Goal: Information Seeking & Learning: Learn about a topic

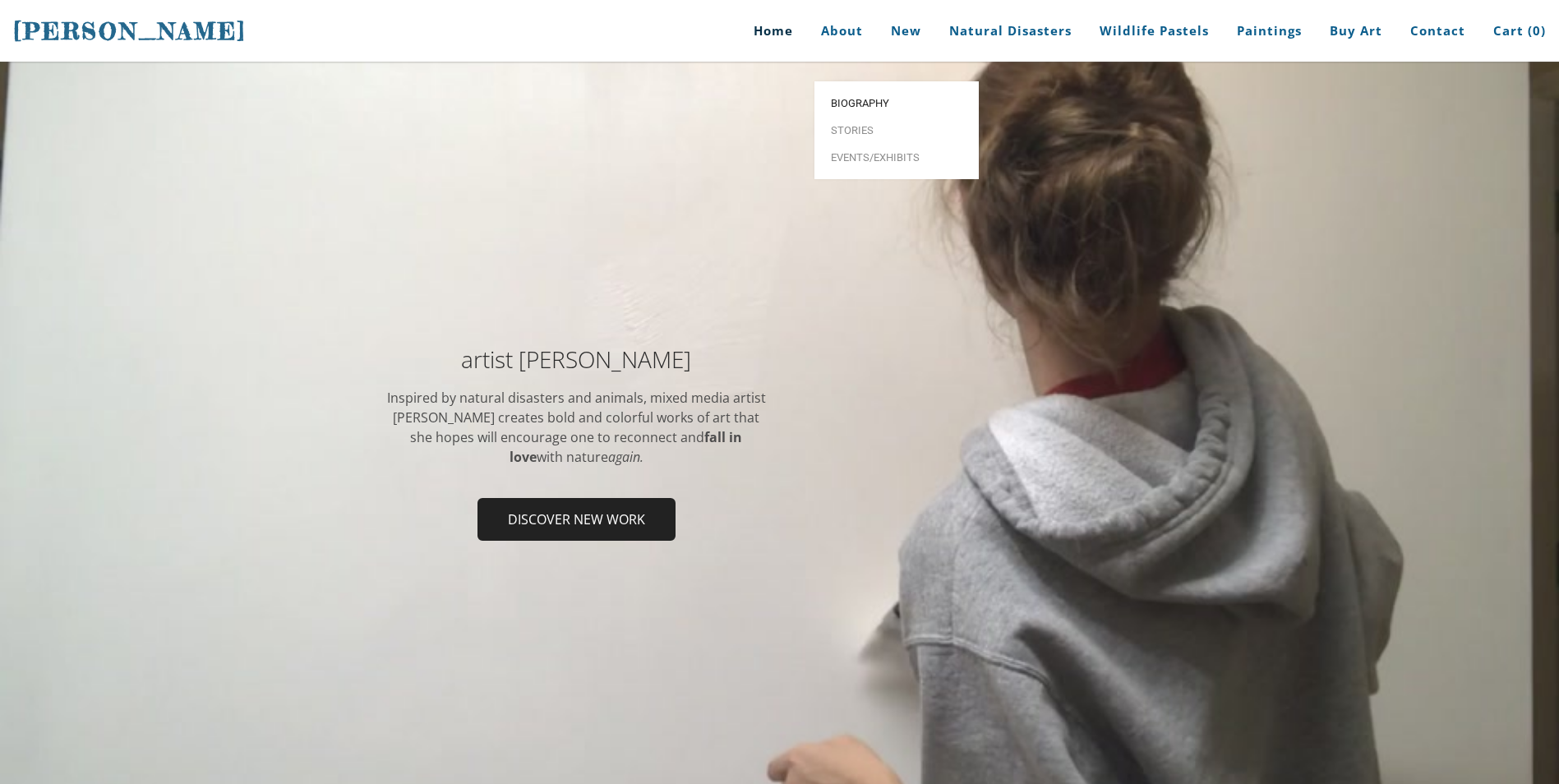
click at [860, 98] on span "Biography" at bounding box center [896, 103] width 132 height 11
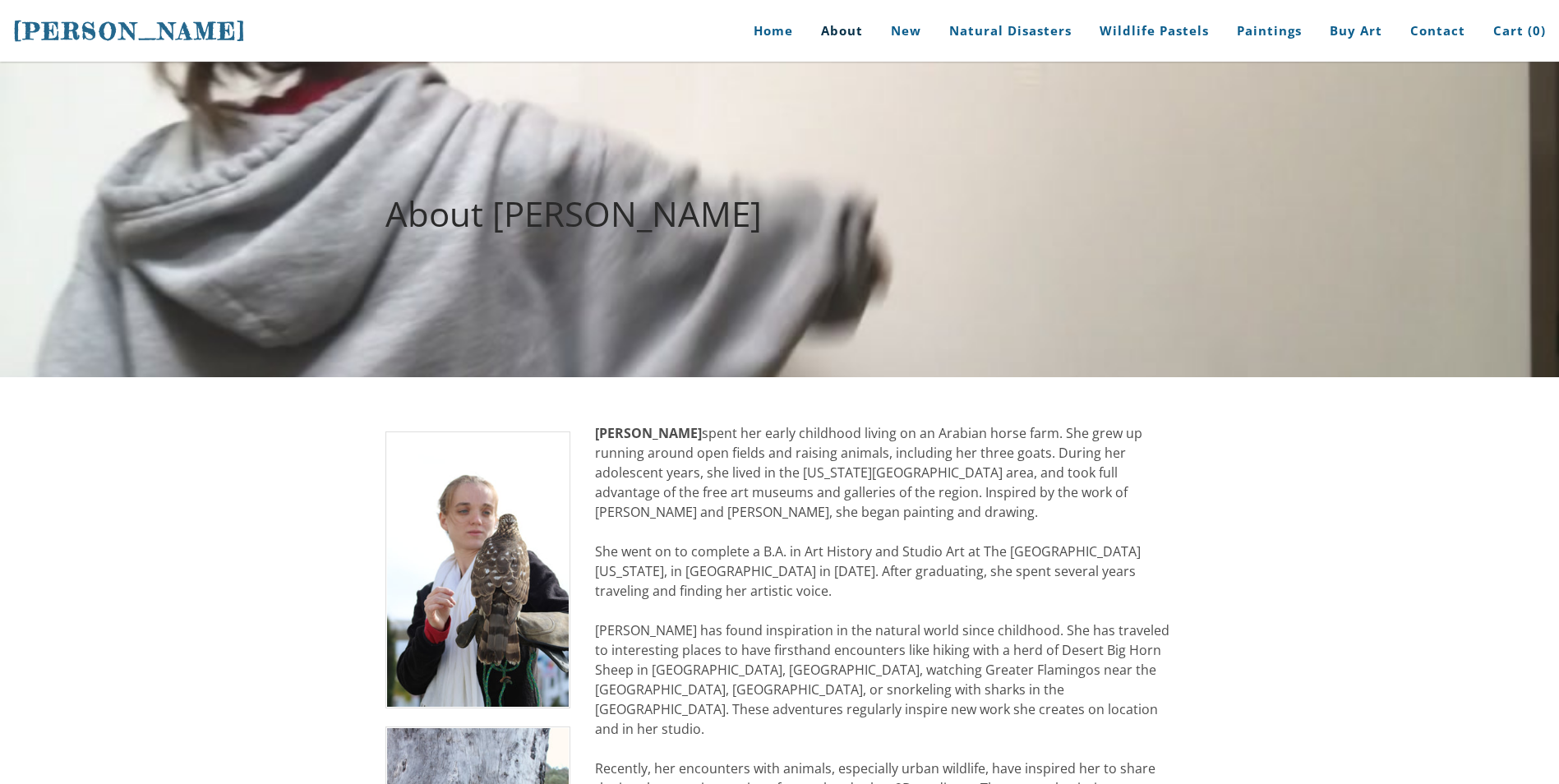
click at [611, 434] on strong "[PERSON_NAME]" at bounding box center [648, 433] width 107 height 18
drag, startPoint x: 599, startPoint y: 414, endPoint x: 611, endPoint y: 422, distance: 14.4
click at [624, 428] on strong "[PERSON_NAME]" at bounding box center [648, 433] width 107 height 18
drag, startPoint x: 617, startPoint y: 430, endPoint x: 738, endPoint y: 452, distance: 123.0
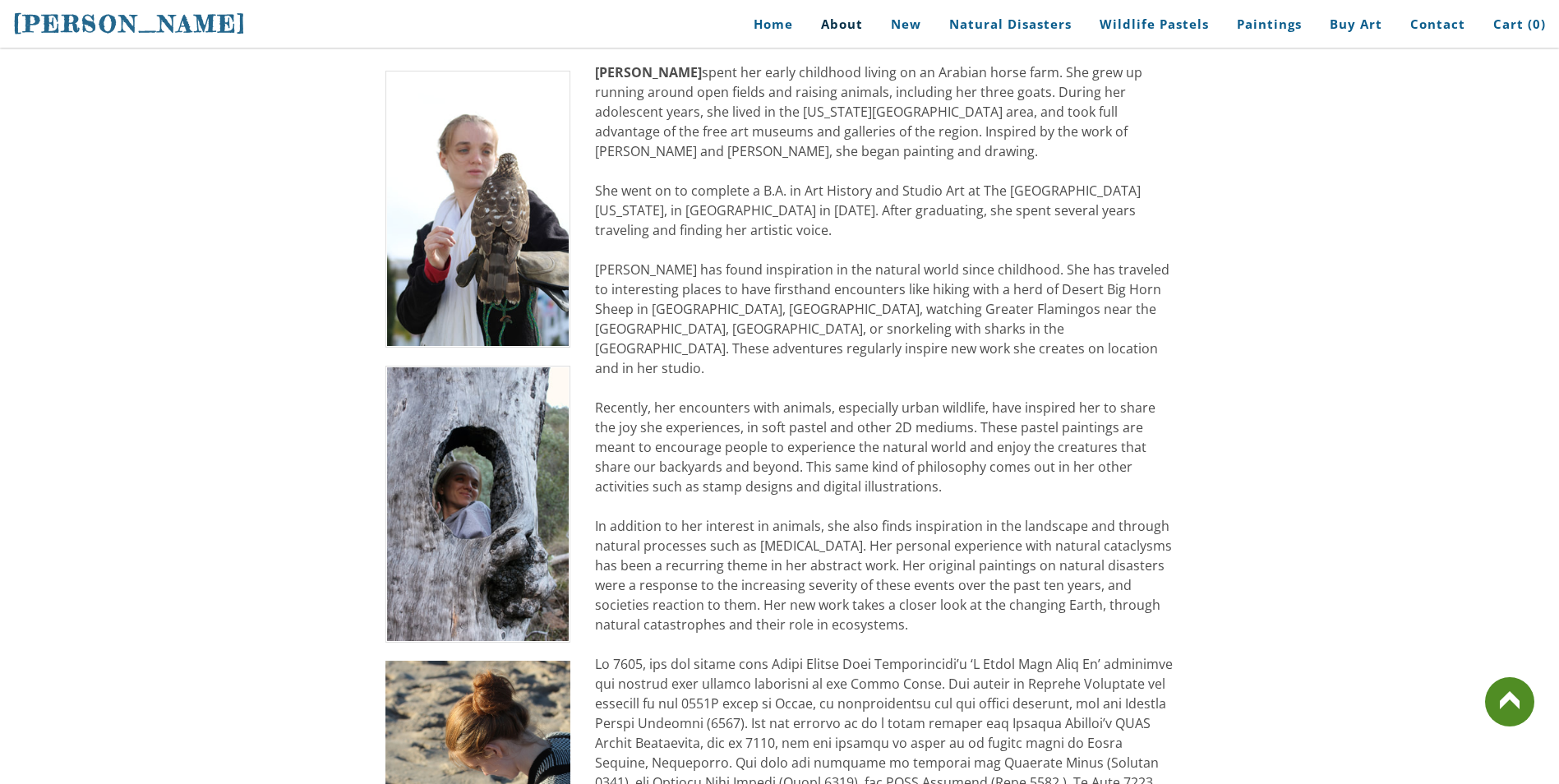
scroll to position [164, 0]
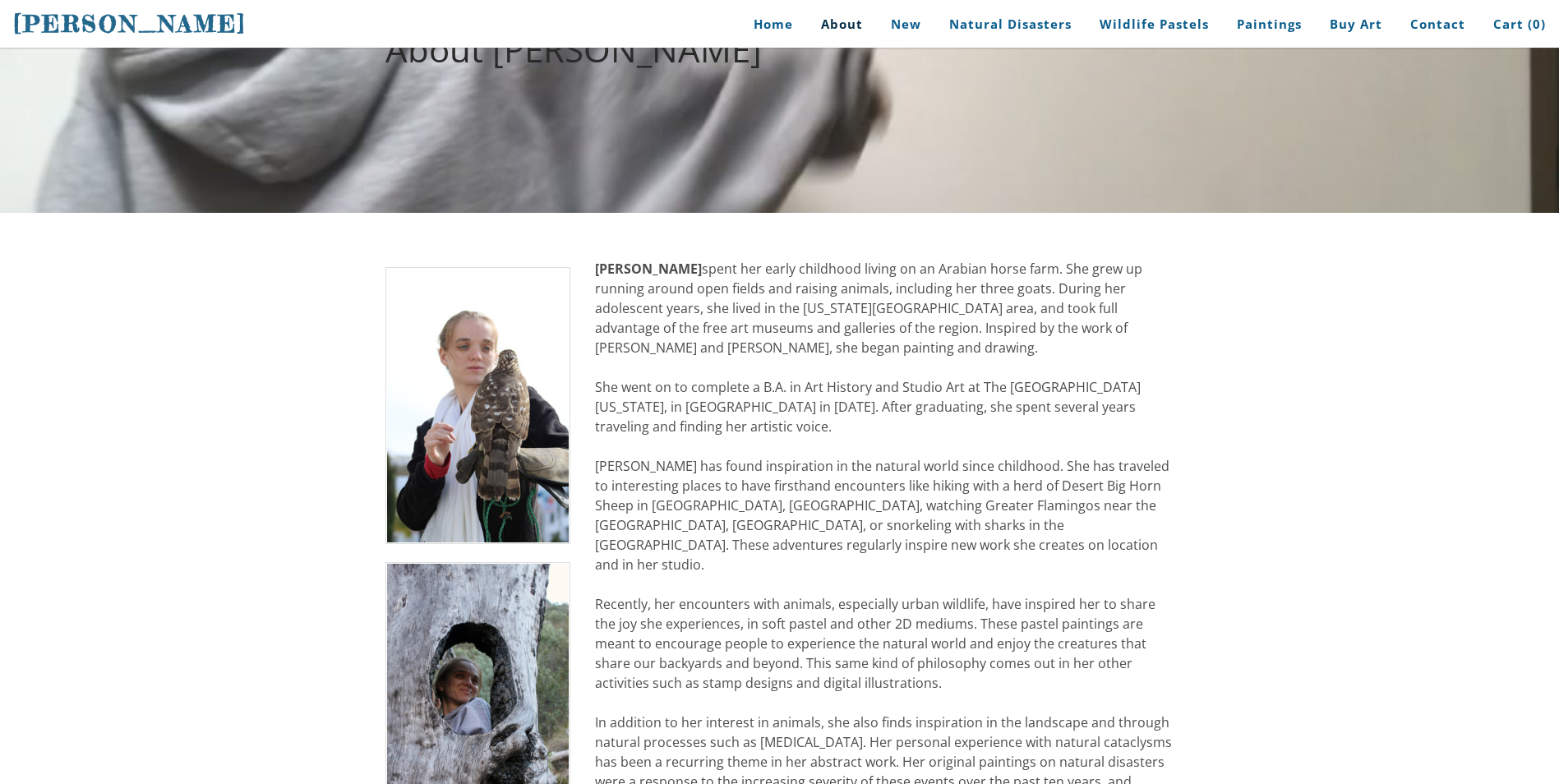
drag, startPoint x: 617, startPoint y: 265, endPoint x: 789, endPoint y: 319, distance: 180.3
click at [789, 319] on div "[PERSON_NAME] spent her early childhood living on an Arabian horse farm. She gr…" at bounding box center [883, 721] width 578 height 926
click at [786, 319] on div "[PERSON_NAME] spent her early childhood living on an Arabian horse farm. She gr…" at bounding box center [883, 721] width 578 height 926
drag, startPoint x: 786, startPoint y: 319, endPoint x: 853, endPoint y: 403, distance: 107.4
click at [853, 403] on div "[PERSON_NAME] spent her early childhood living on an Arabian horse farm. She gr…" at bounding box center [883, 721] width 578 height 926
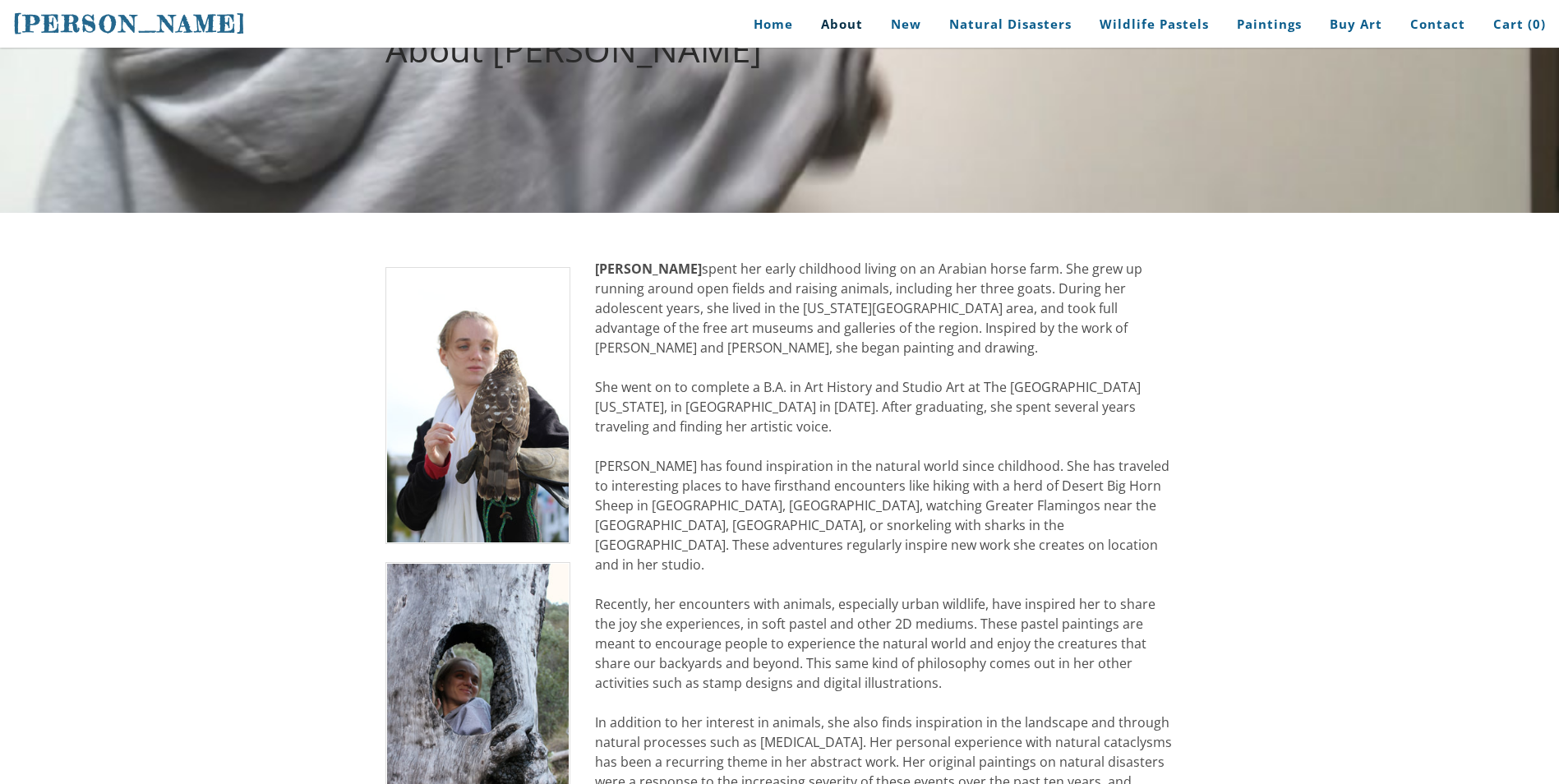
click at [887, 329] on div "[PERSON_NAME] spent her early childhood living on an Arabian horse farm. She gr…" at bounding box center [883, 721] width 578 height 926
click at [1036, 196] on link "Natural Disasters" at bounding box center [1025, 210] width 165 height 27
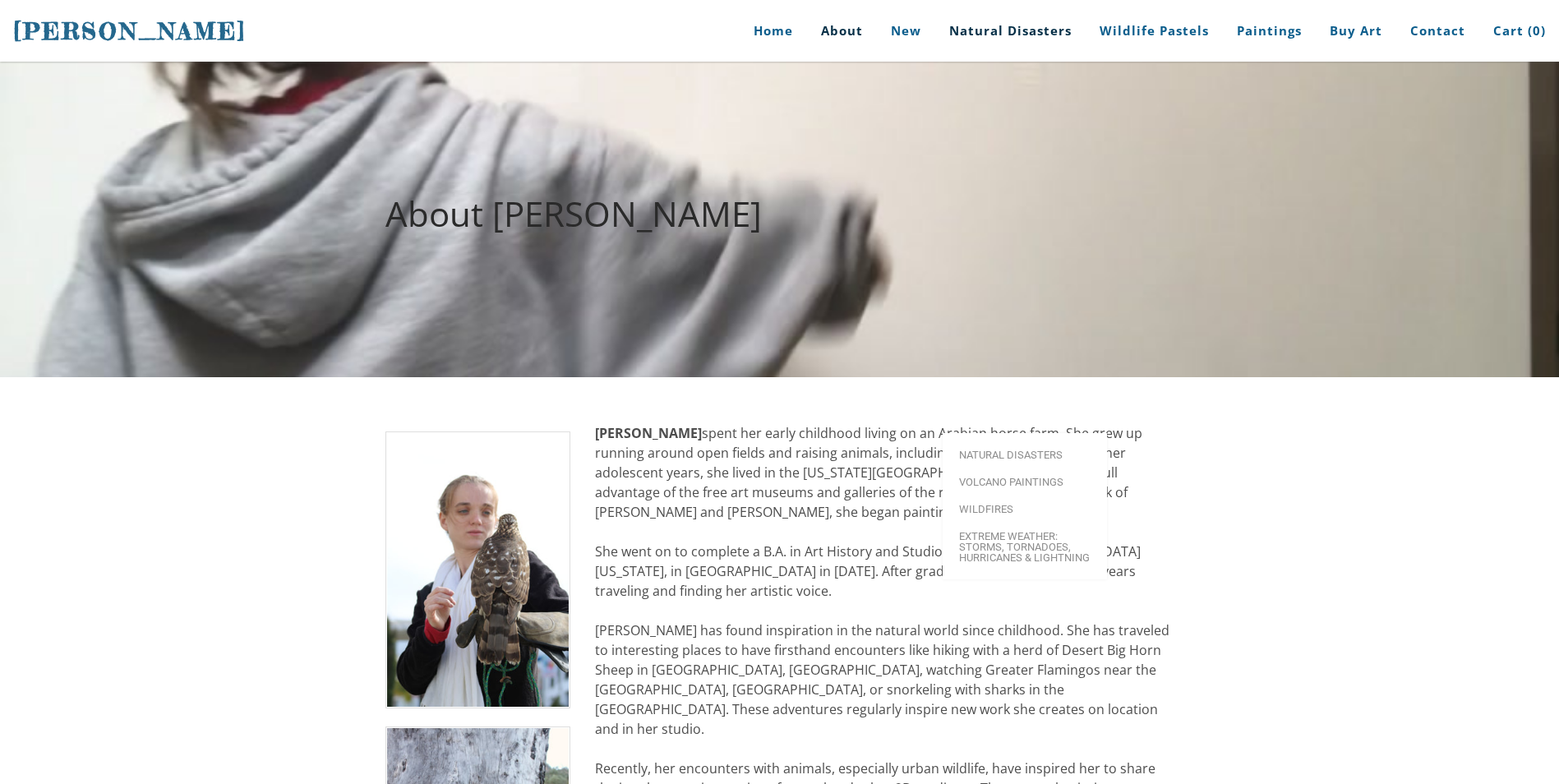
click at [1010, 33] on link "Natural Disasters" at bounding box center [1010, 31] width 147 height 62
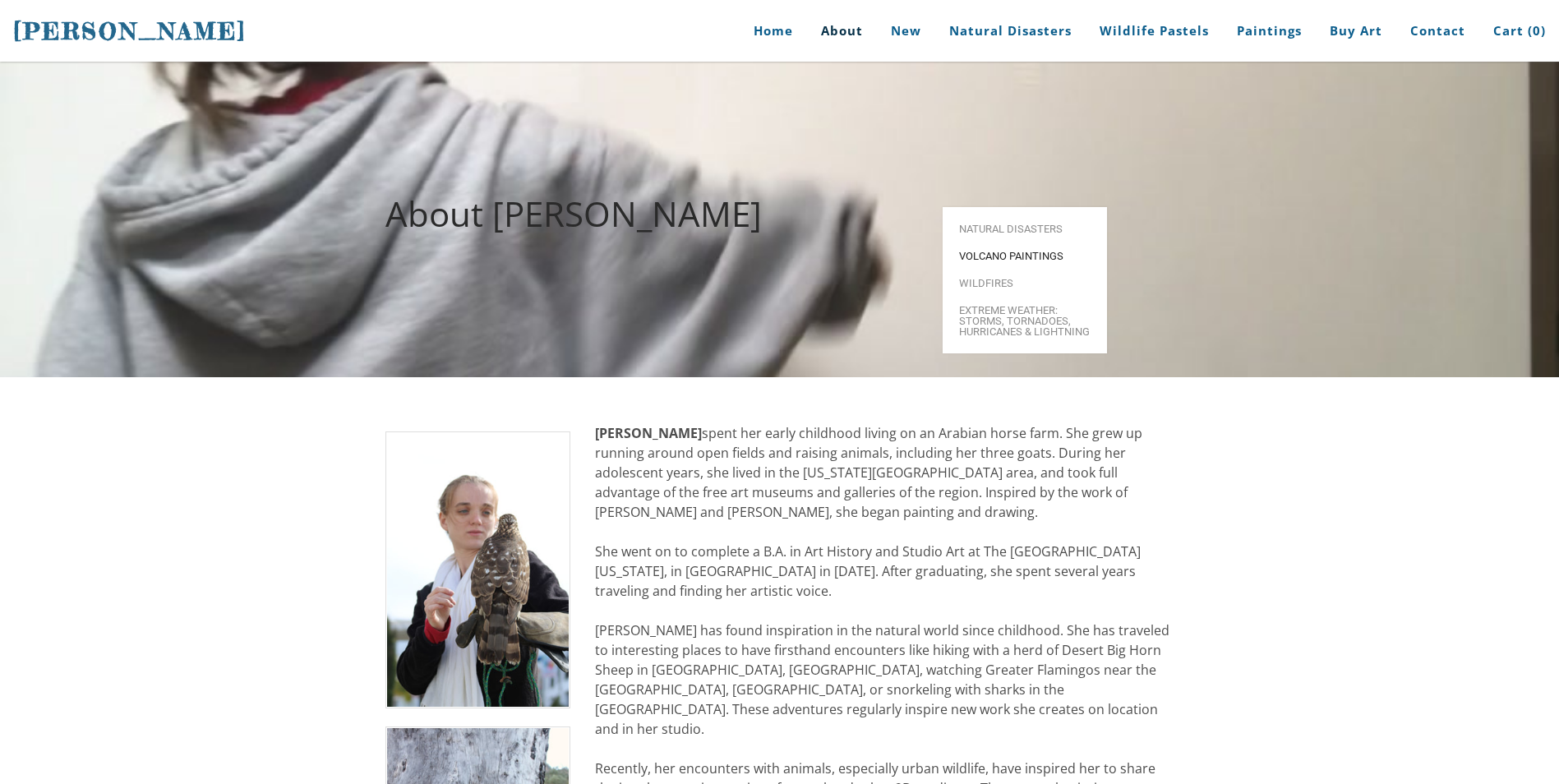
click at [1017, 250] on span "Volcano paintings" at bounding box center [1025, 255] width 132 height 11
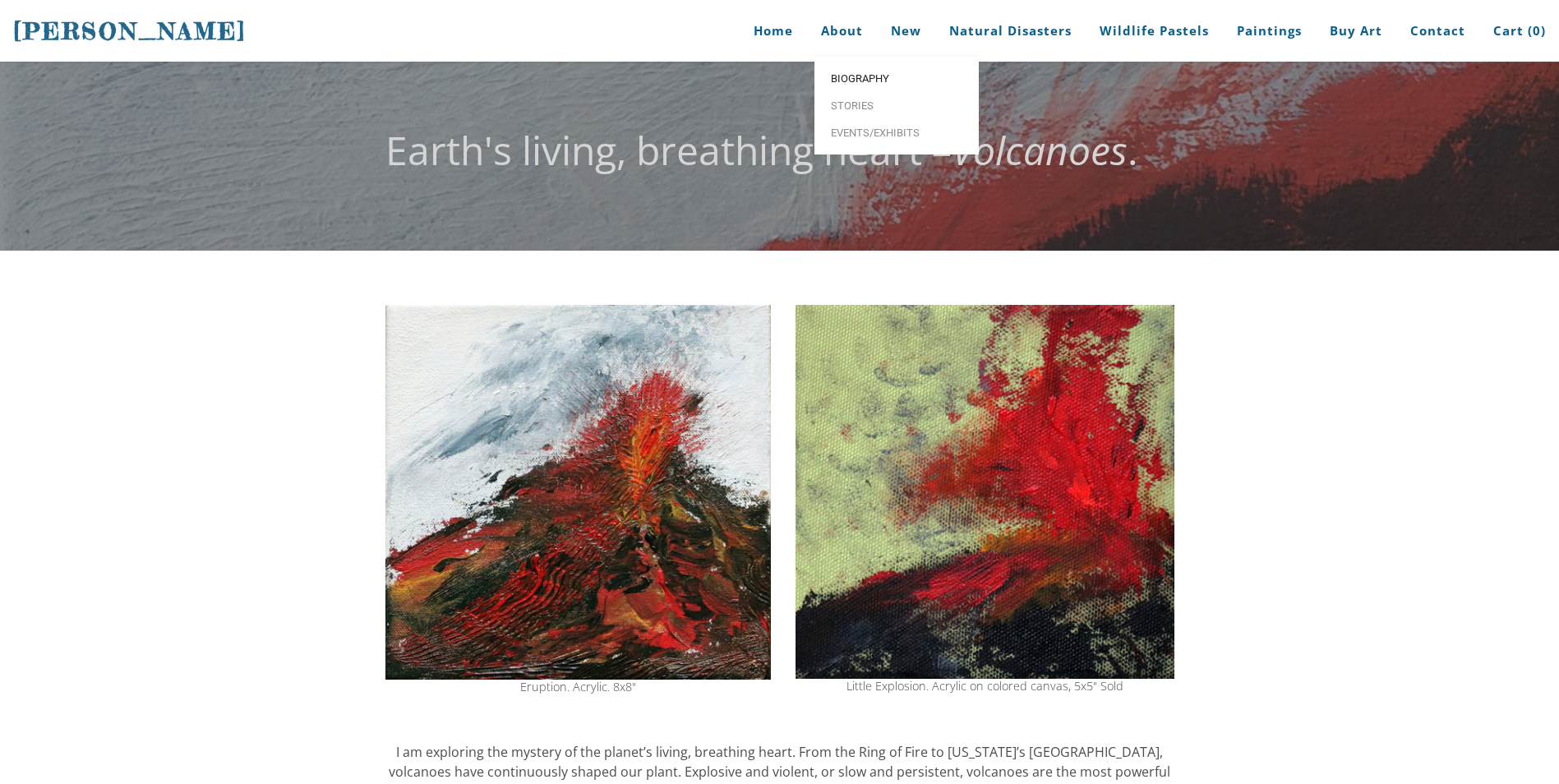
click at [855, 81] on span "Biography" at bounding box center [896, 78] width 132 height 11
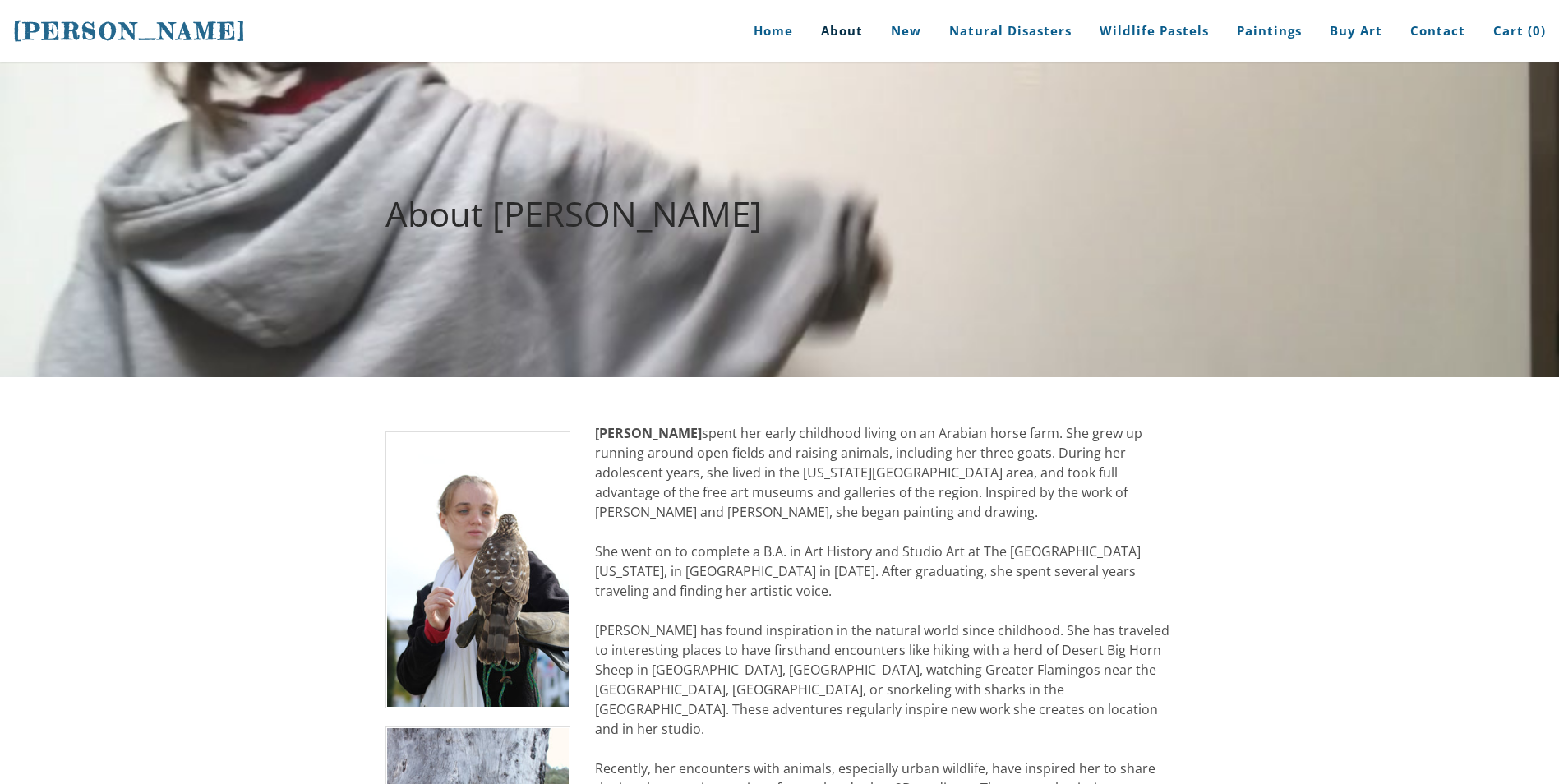
drag, startPoint x: 977, startPoint y: 447, endPoint x: 1072, endPoint y: 452, distance: 95.1
click at [1050, 313] on div at bounding box center [780, 219] width 1559 height 316
drag, startPoint x: 609, startPoint y: 427, endPoint x: 723, endPoint y: 479, distance: 125.3
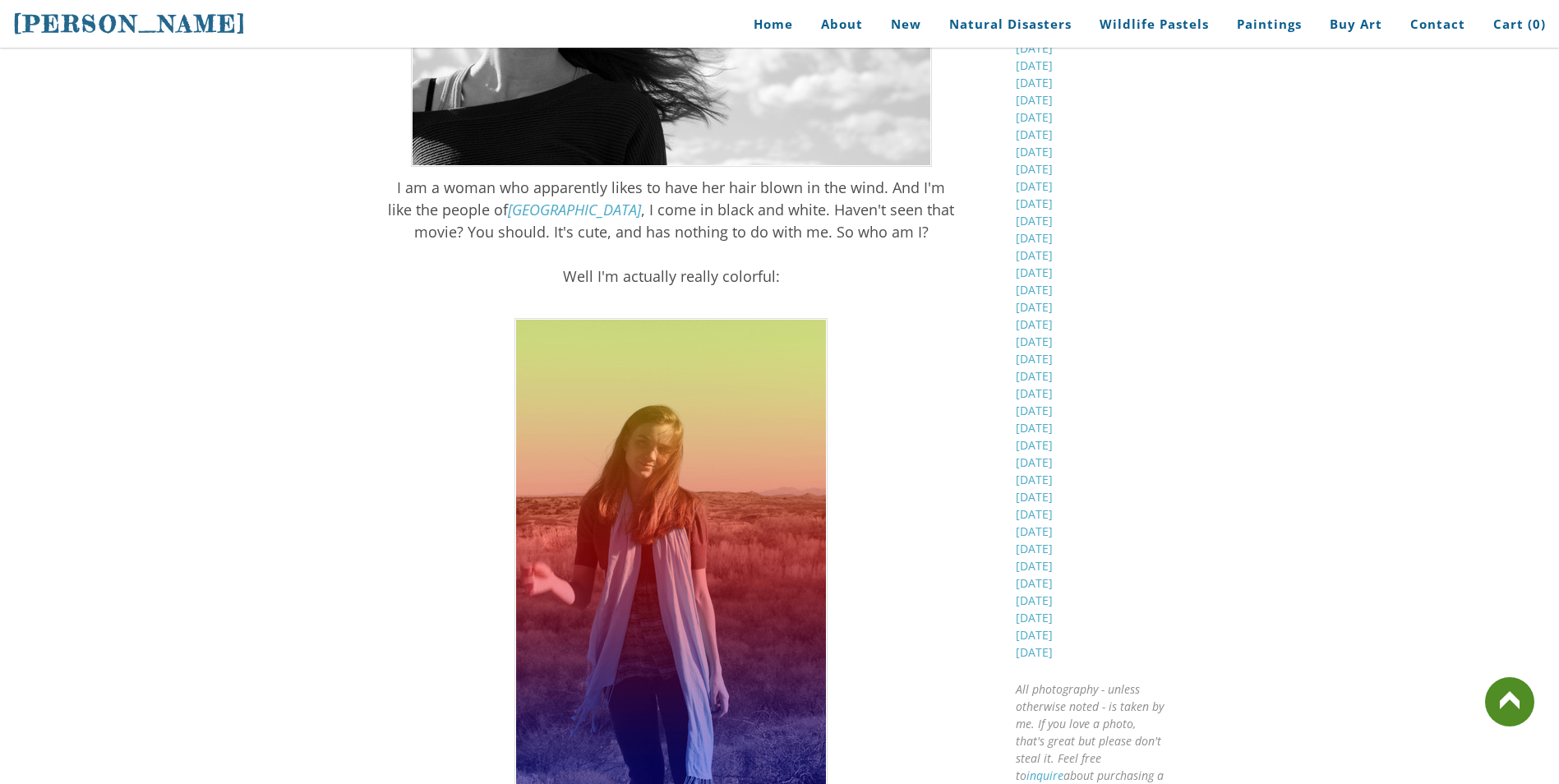
scroll to position [740, 0]
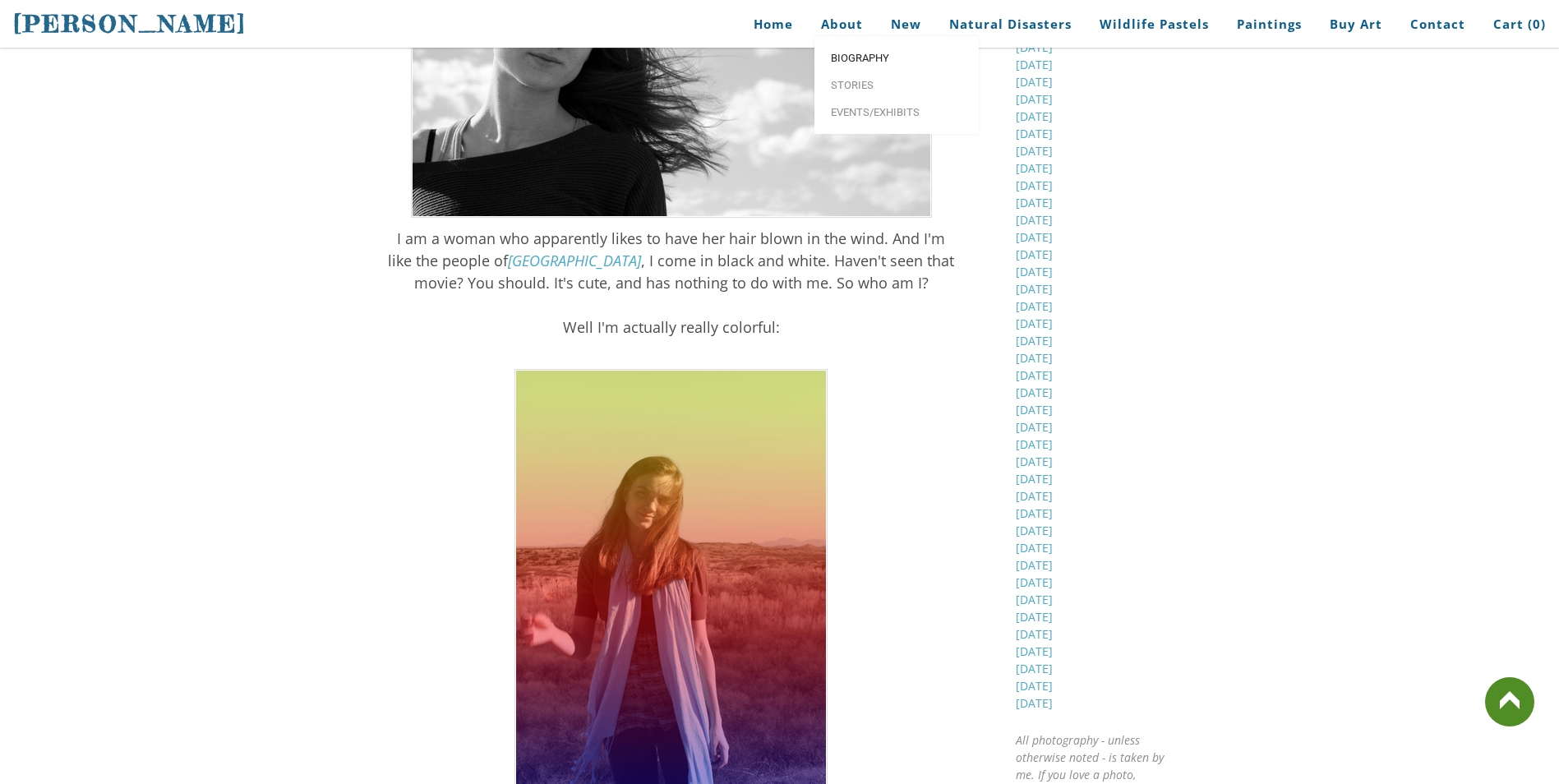
click at [860, 63] on span "Biography" at bounding box center [896, 58] width 132 height 11
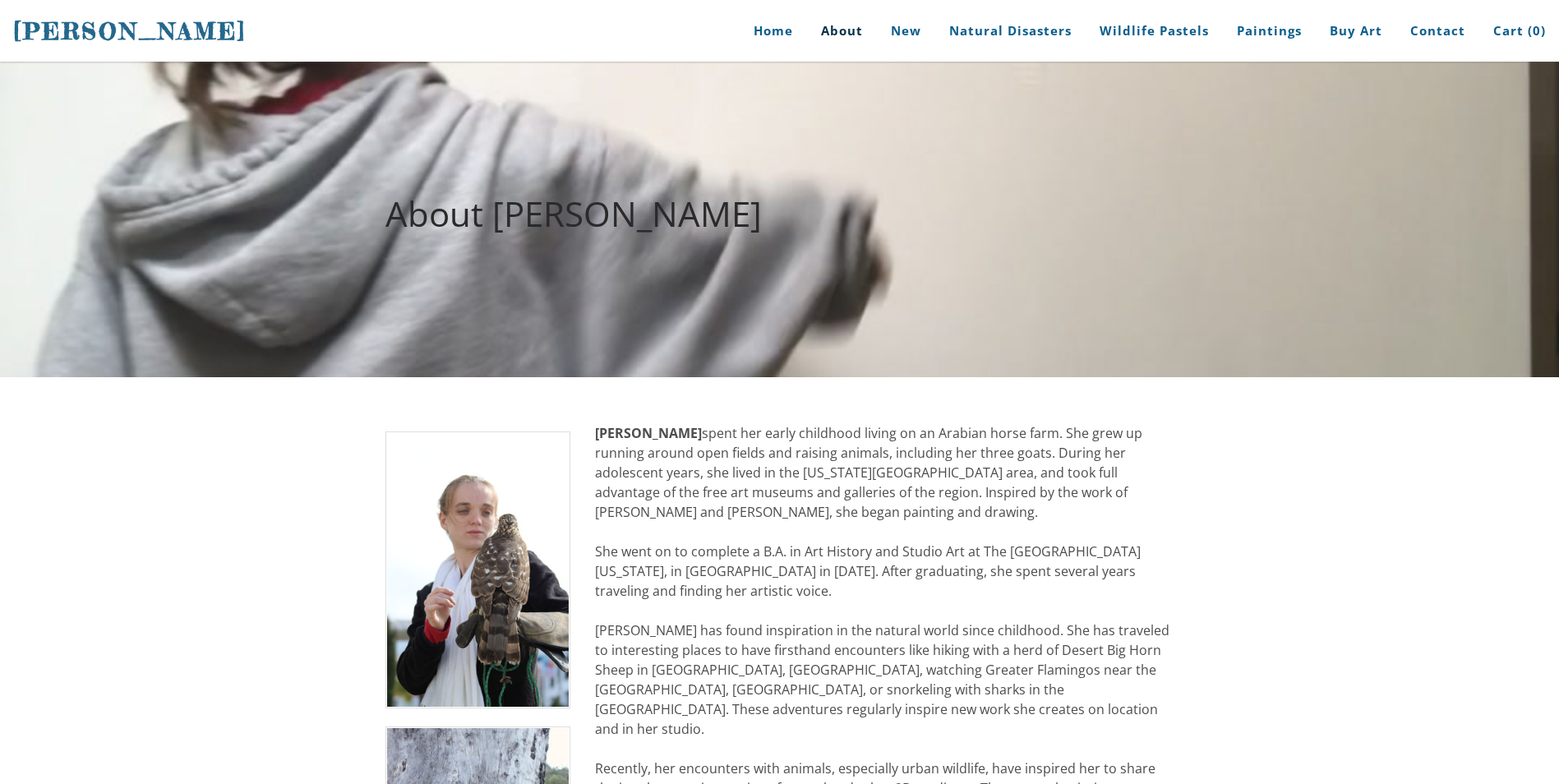
drag, startPoint x: 605, startPoint y: 431, endPoint x: 752, endPoint y: 453, distance: 148.6
drag, startPoint x: 605, startPoint y: 425, endPoint x: 915, endPoint y: 513, distance: 322.2
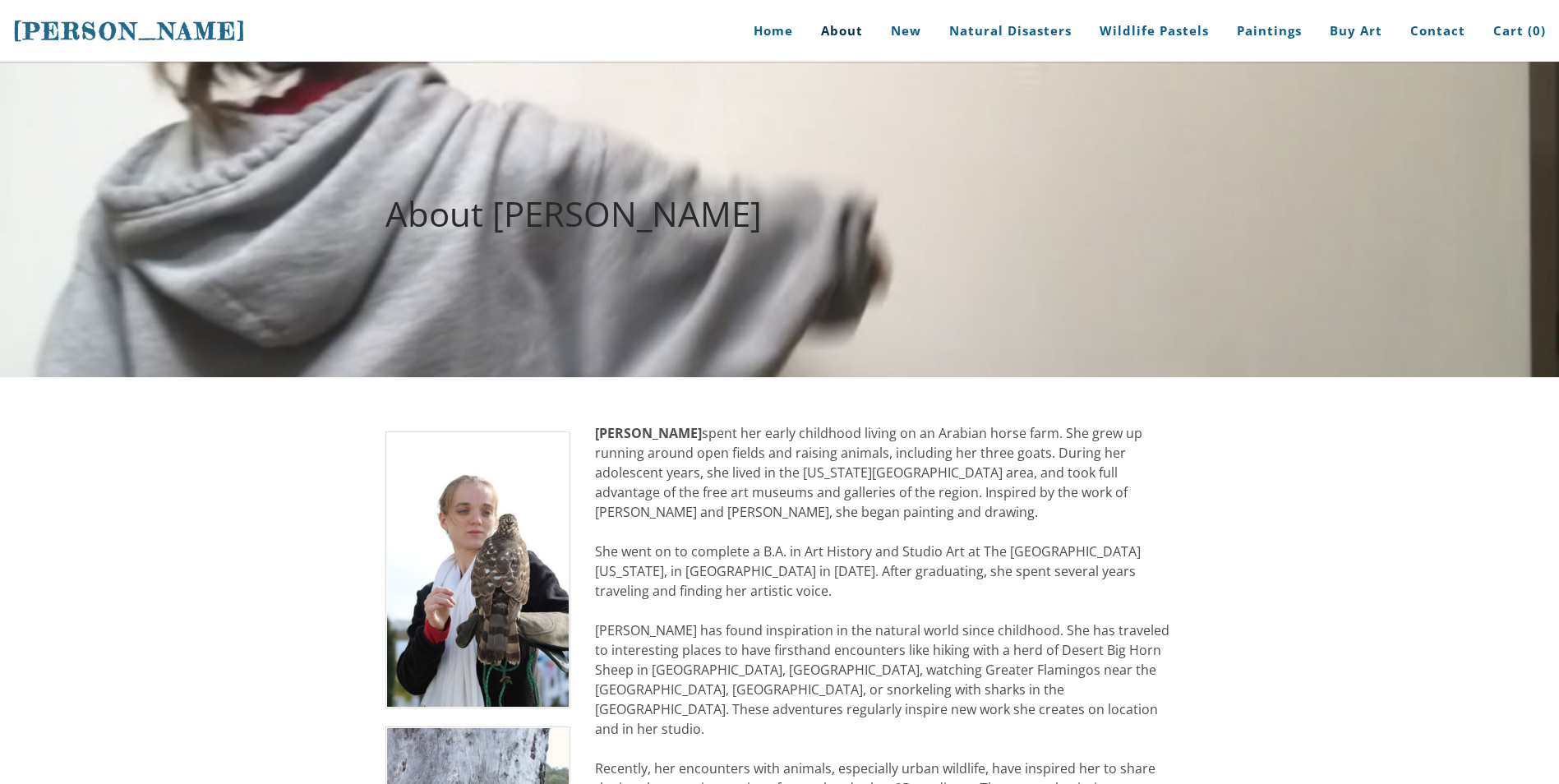
drag, startPoint x: 927, startPoint y: 505, endPoint x: 825, endPoint y: 504, distance: 102.0
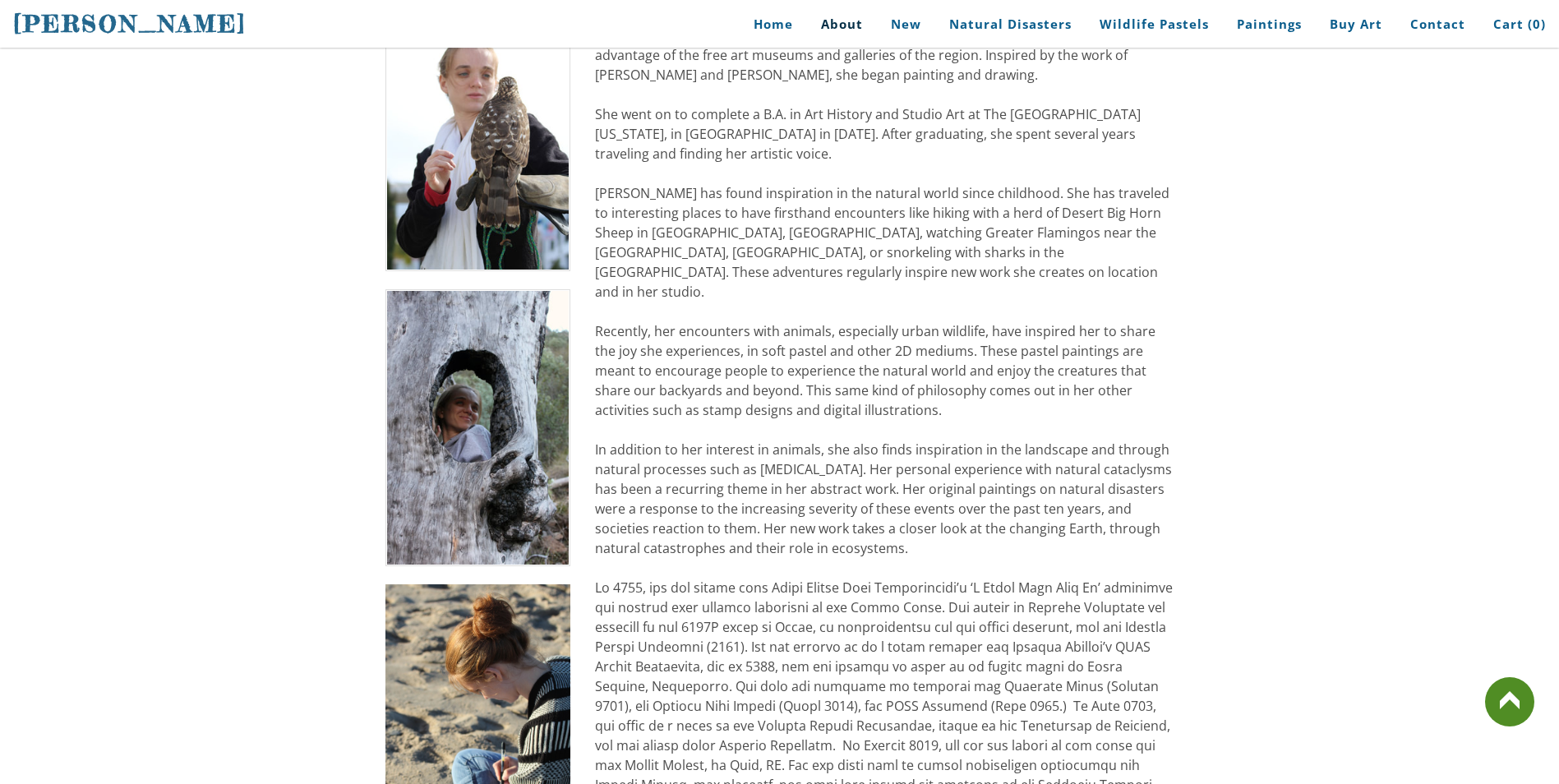
scroll to position [329, 0]
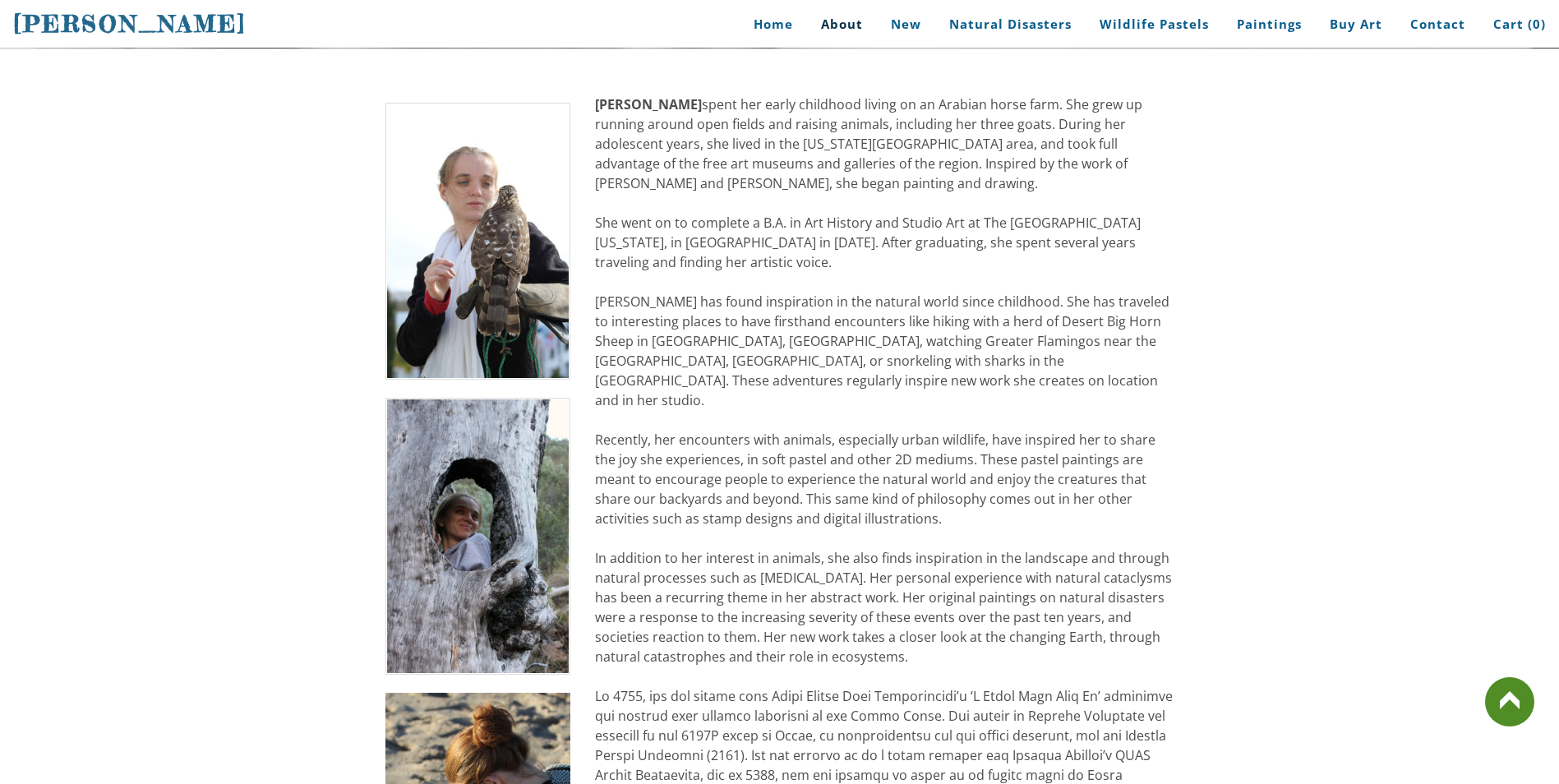
drag, startPoint x: 1240, startPoint y: 129, endPoint x: 1277, endPoint y: 206, distance: 85.4
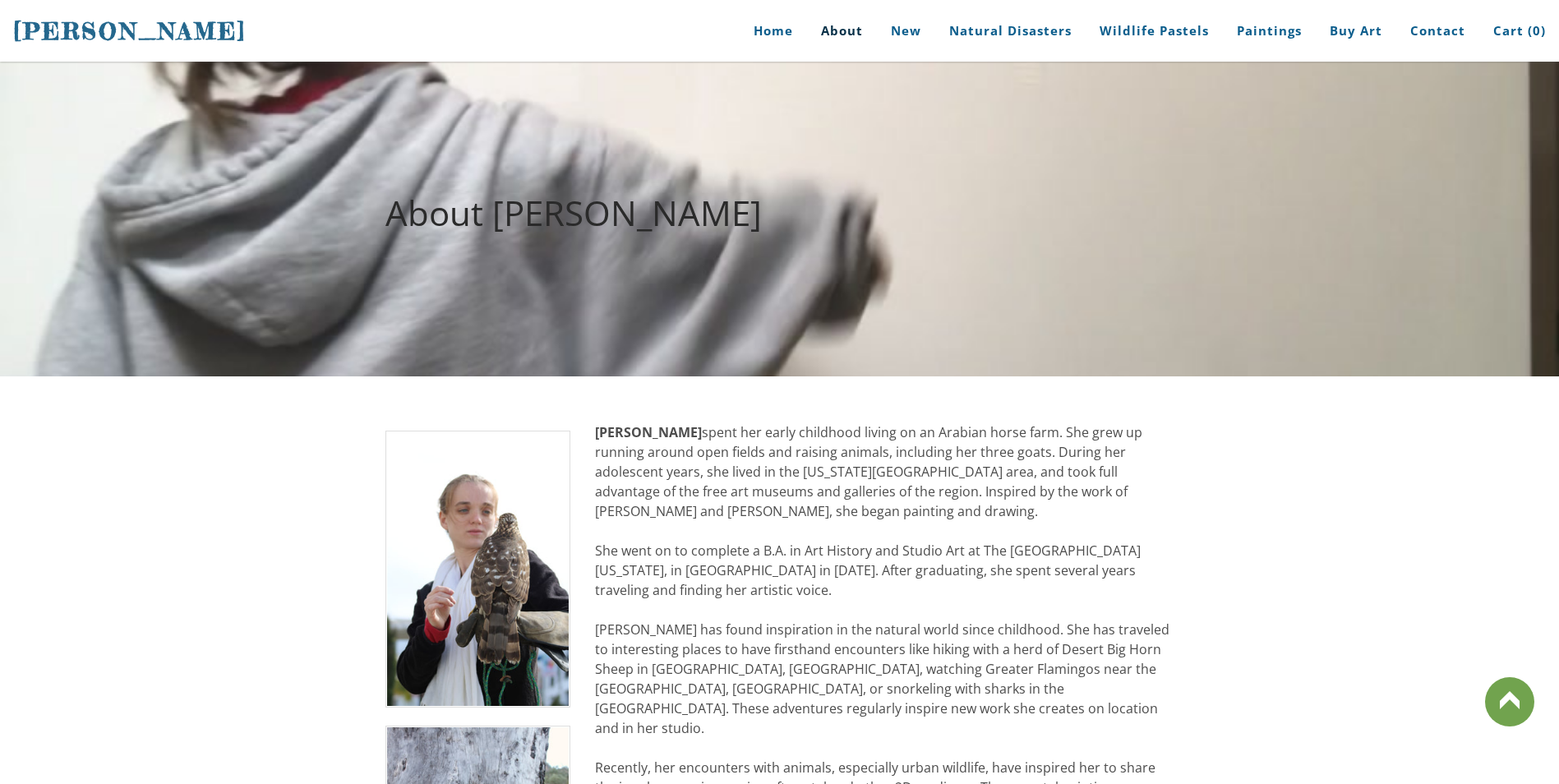
scroll to position [0, 0]
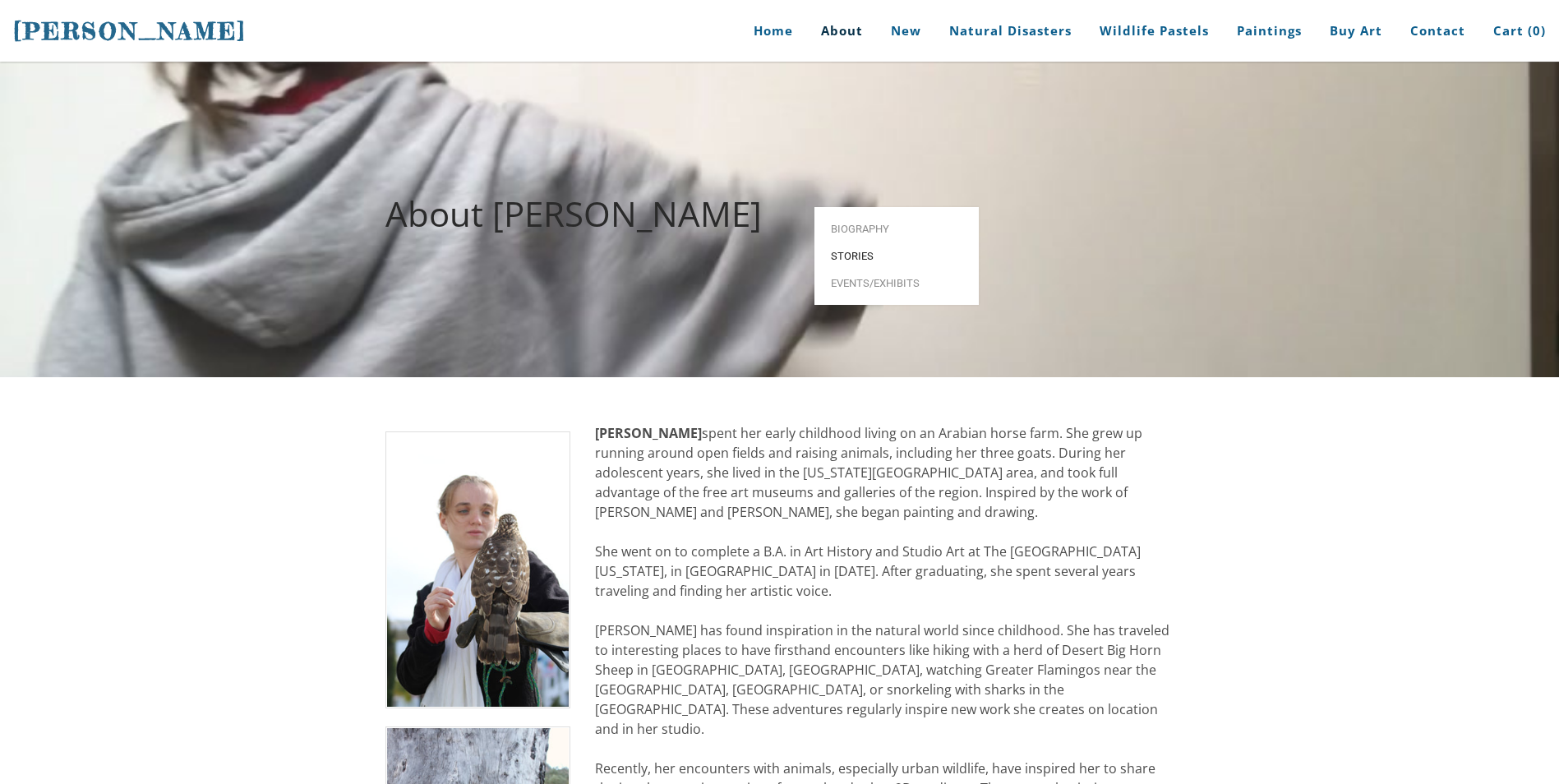
click at [862, 250] on span "Stories" at bounding box center [896, 255] width 132 height 11
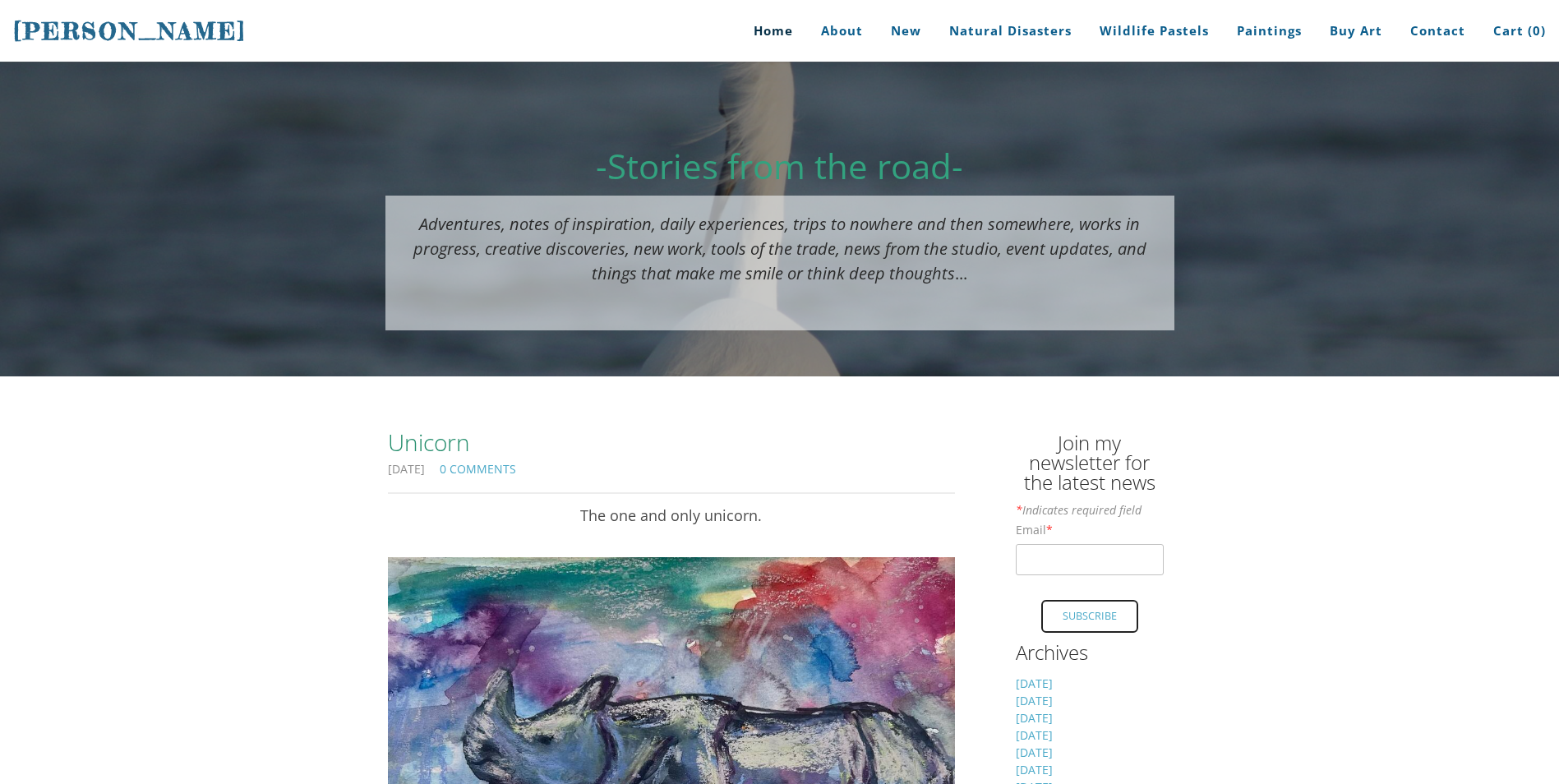
click at [780, 22] on link "Home" at bounding box center [767, 31] width 76 height 62
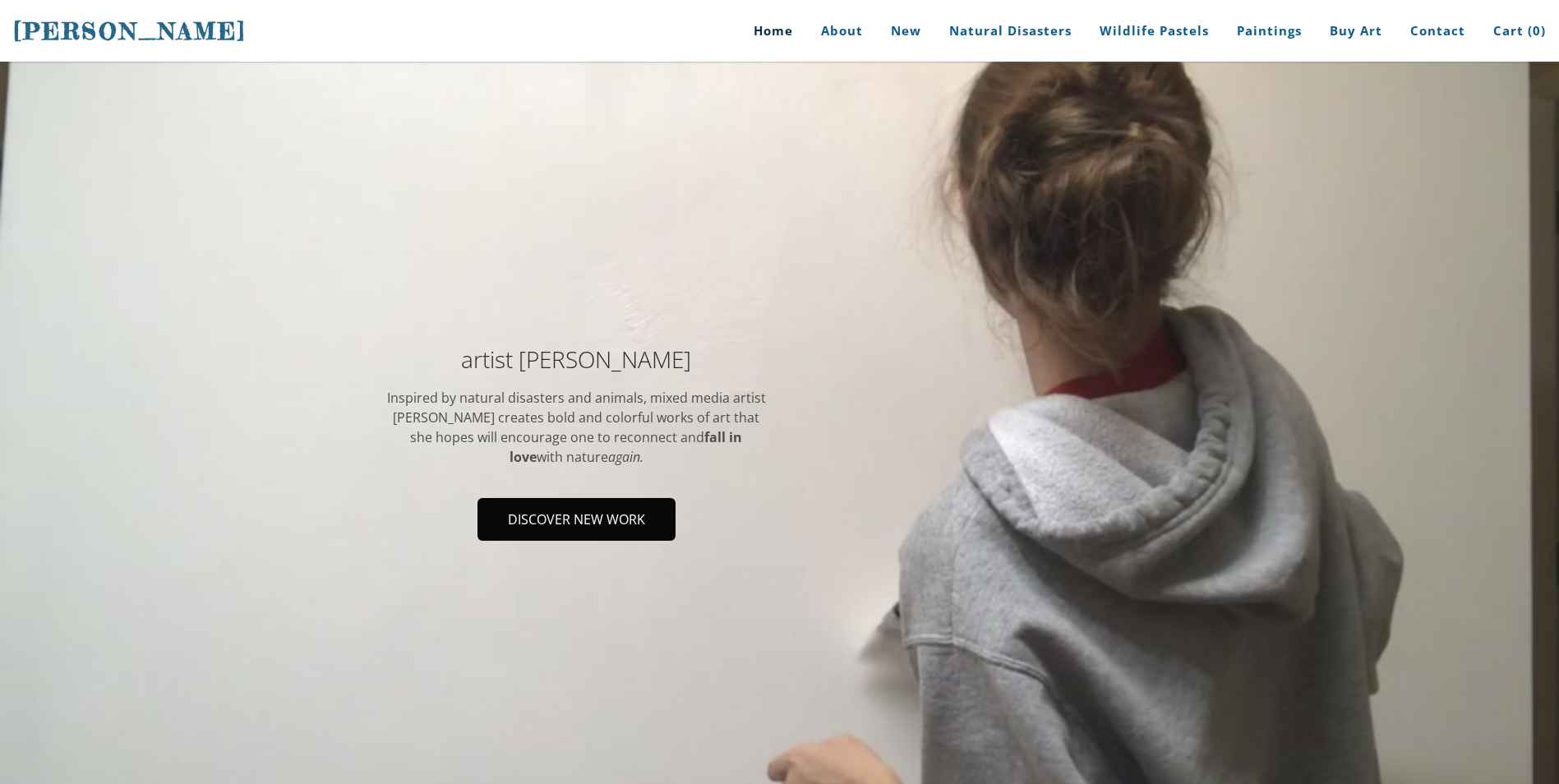
click at [601, 515] on span "Discover new work" at bounding box center [576, 518] width 194 height 39
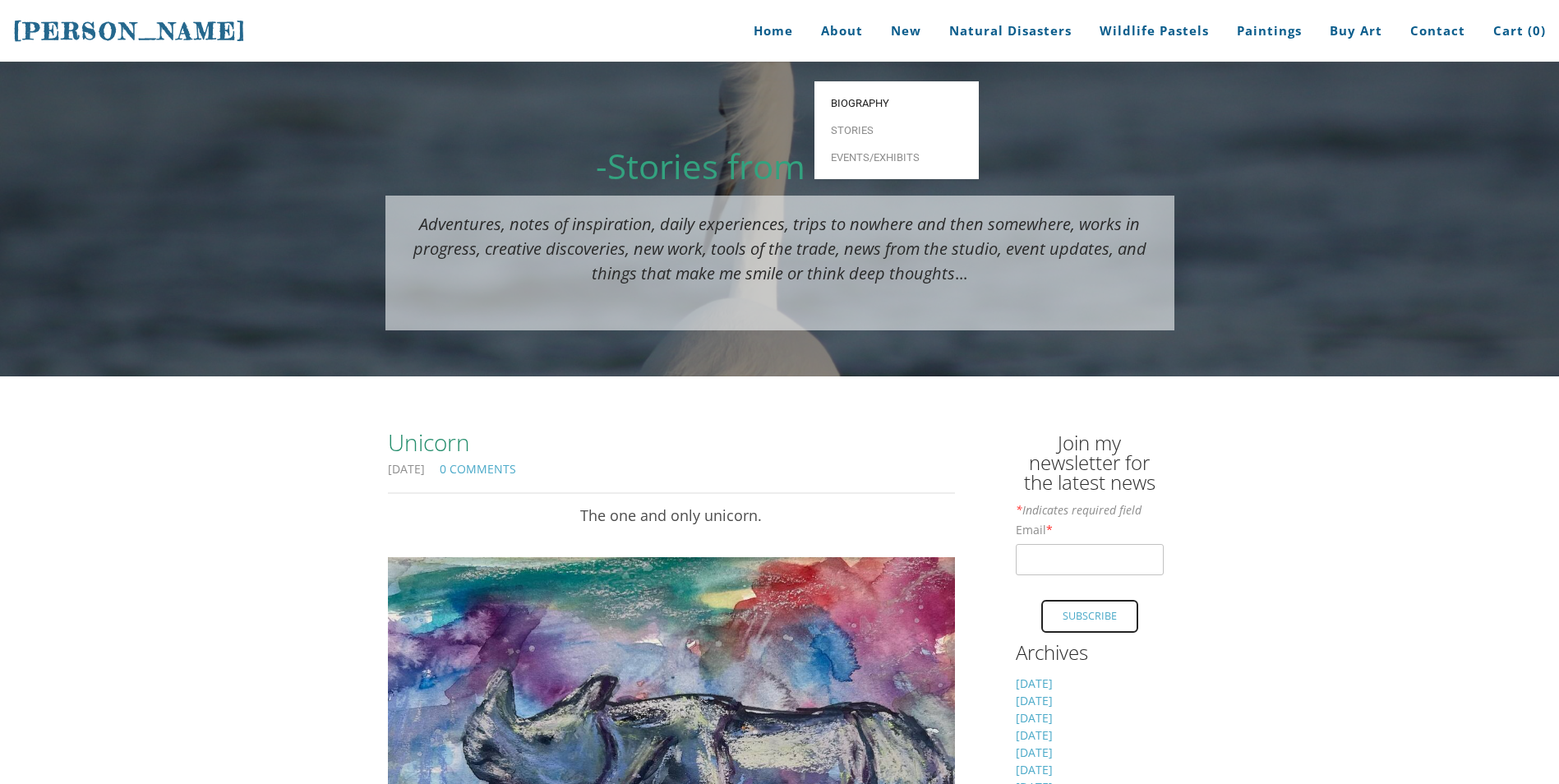
click at [852, 98] on span "Biography" at bounding box center [896, 103] width 132 height 11
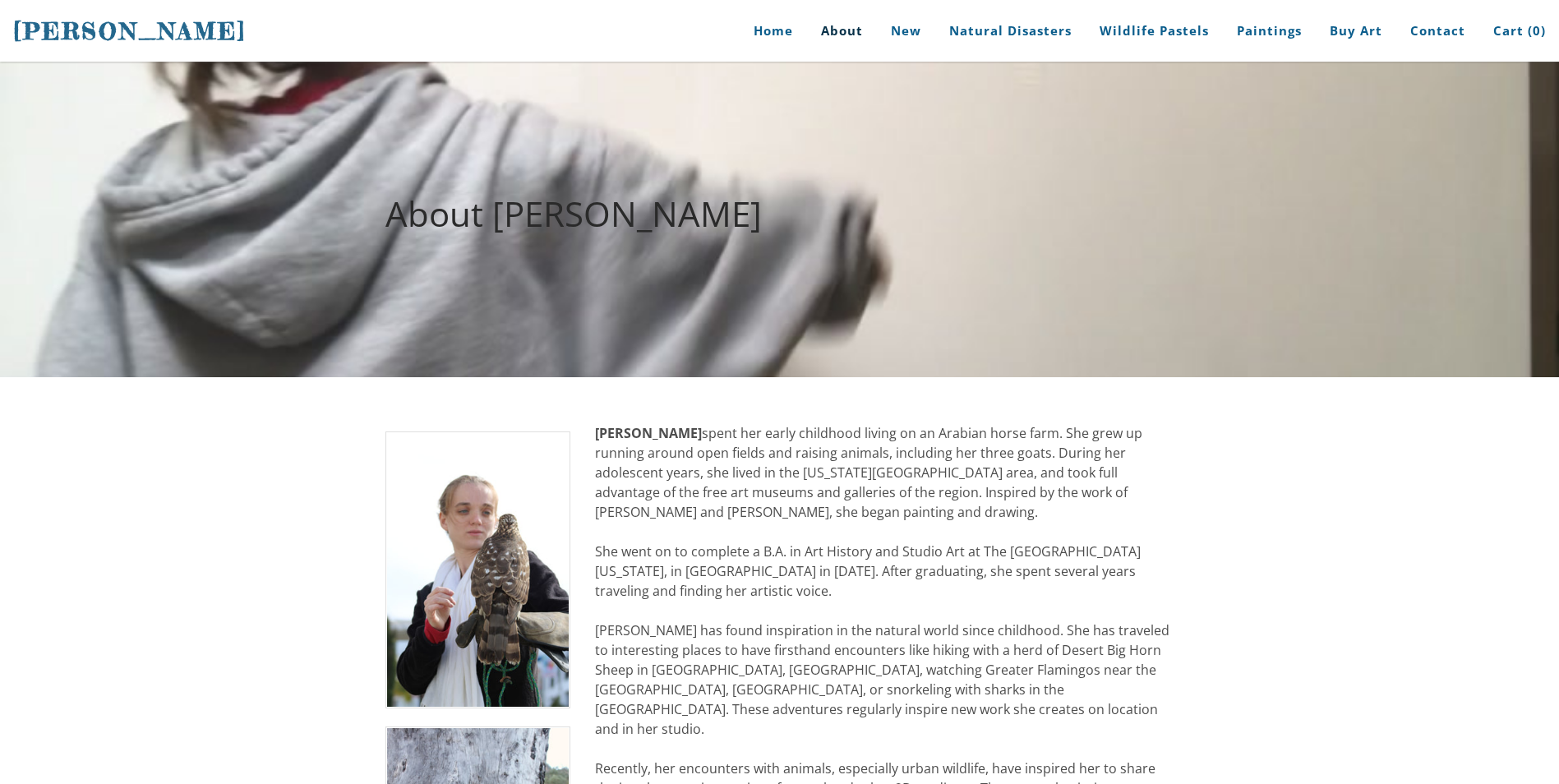
drag, startPoint x: 741, startPoint y: 475, endPoint x: 836, endPoint y: 491, distance: 96.3
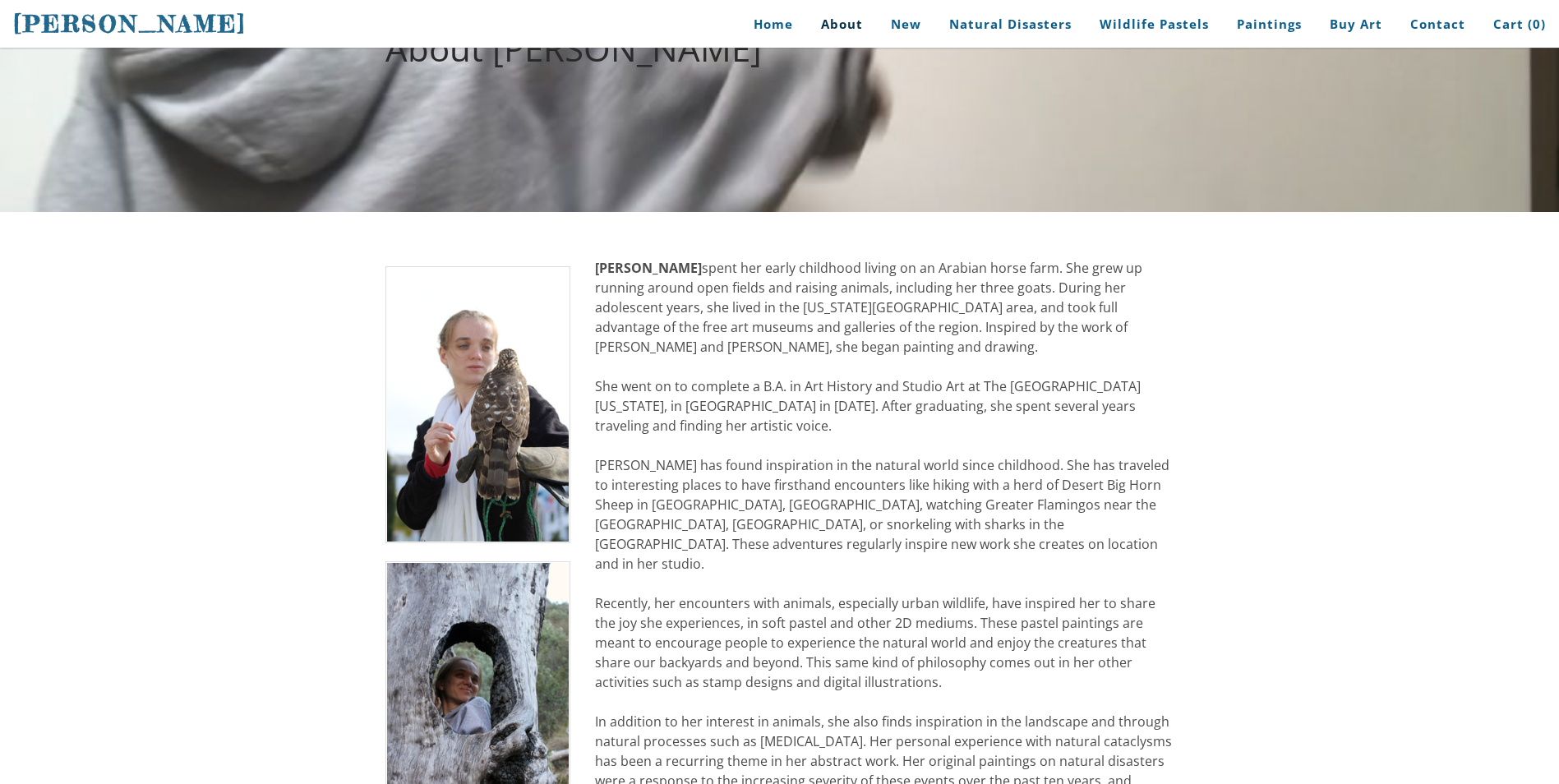
scroll to position [329, 0]
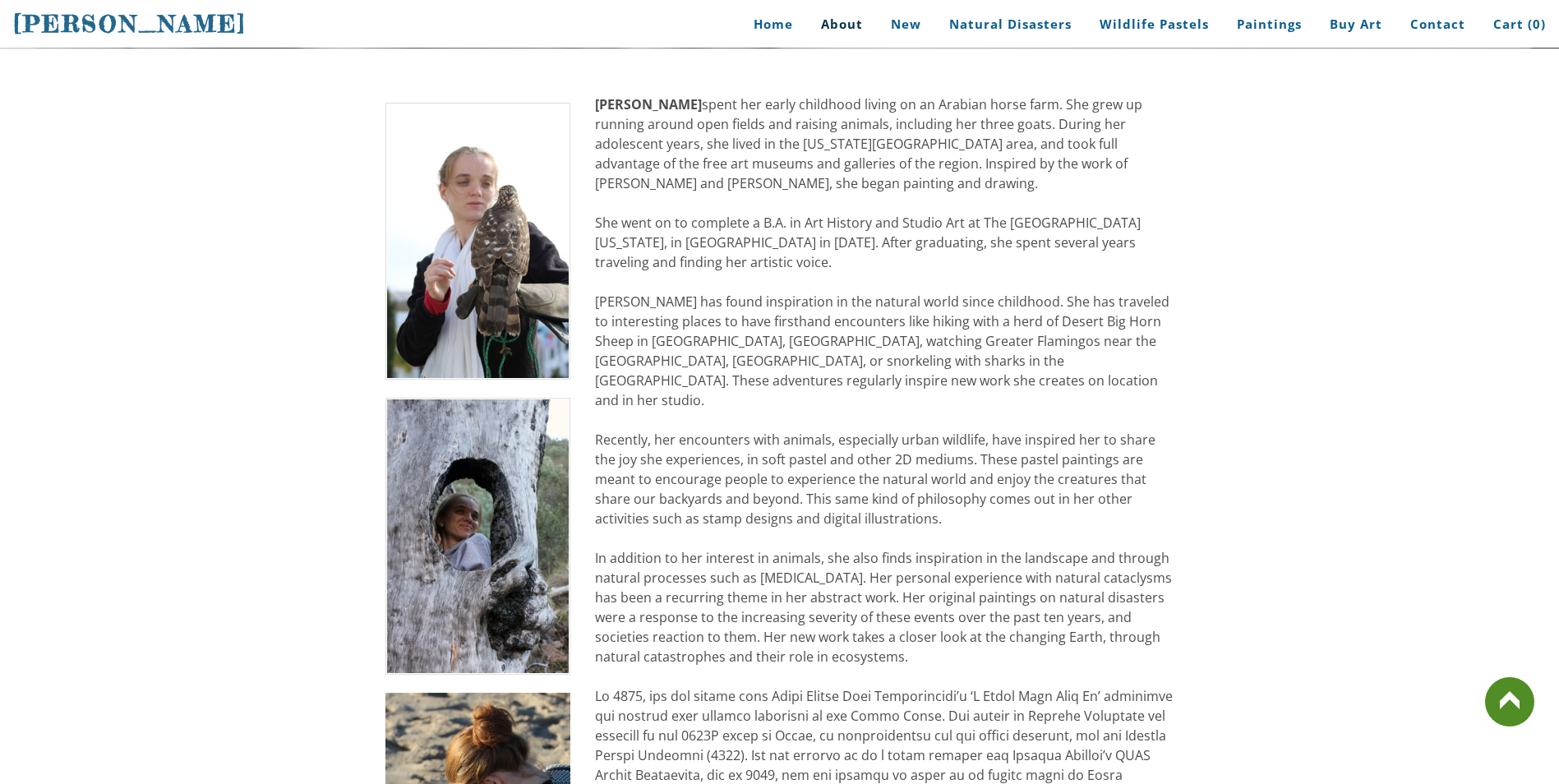
drag, startPoint x: 870, startPoint y: 168, endPoint x: 994, endPoint y: 171, distance: 124.0
click at [994, 171] on div "[PERSON_NAME] spent her early childhood living on an Arabian horse farm. She gr…" at bounding box center [883, 557] width 578 height 926
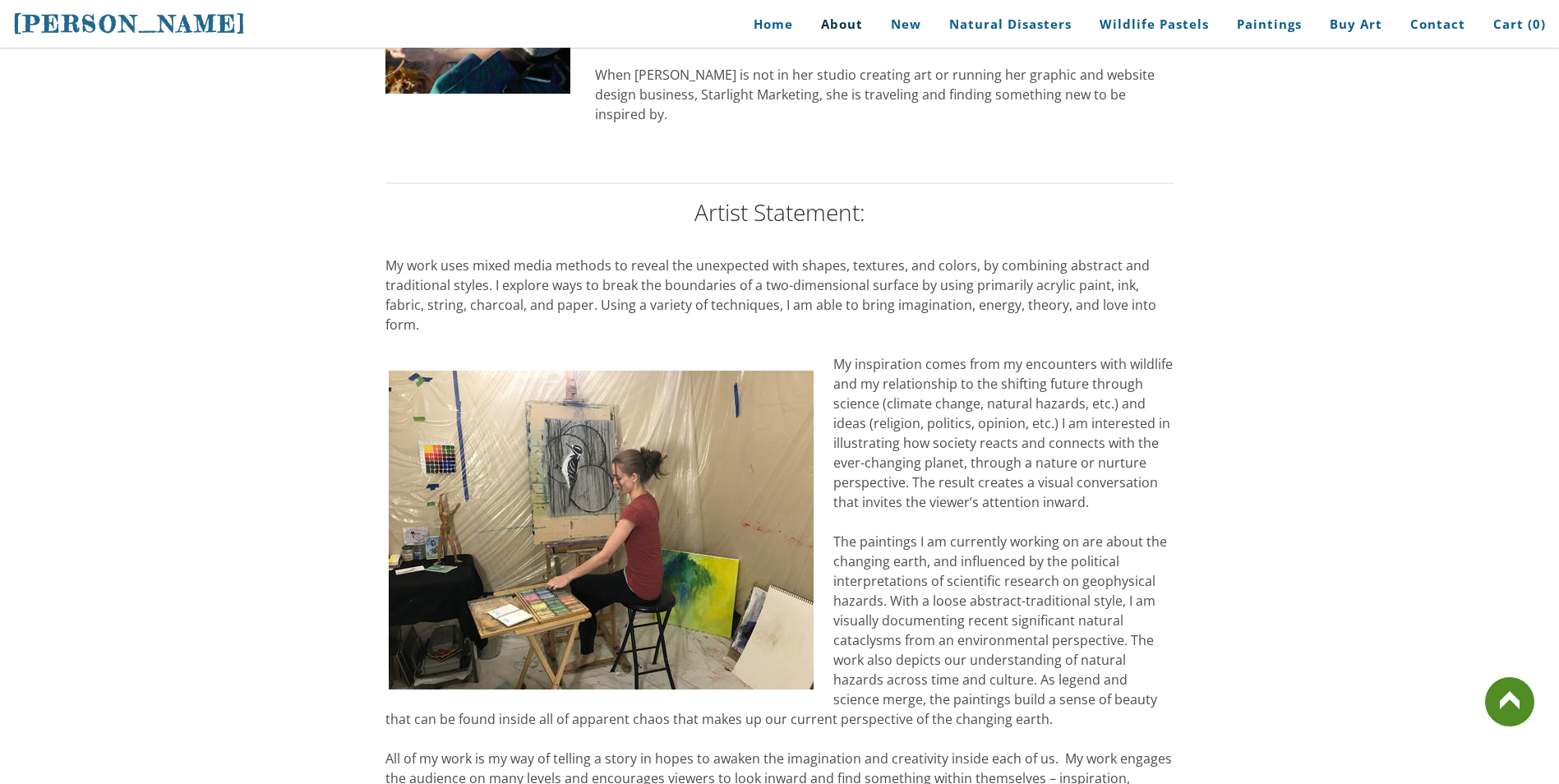
scroll to position [1232, 0]
